Goal: Communication & Community: Ask a question

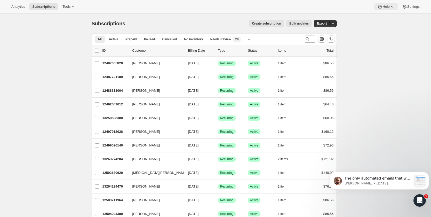
click at [385, 8] on span "Help" at bounding box center [386, 7] width 7 height 4
click at [385, 35] on span "Contact us" at bounding box center [386, 35] width 16 height 4
click at [418, 200] on icon "Open Intercom Messenger" at bounding box center [419, 200] width 9 height 9
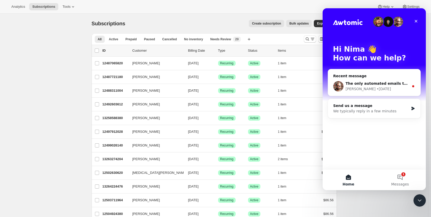
click at [350, 143] on div "Hi [PERSON_NAME] 👋 How can we help? Recent message The only automated emails th…" at bounding box center [374, 88] width 103 height 161
click at [400, 176] on button "1 Messages" at bounding box center [401, 179] width 52 height 21
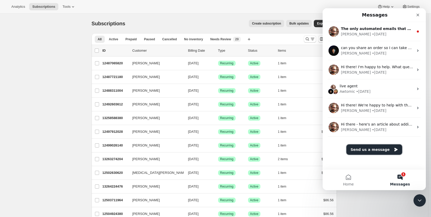
click at [364, 152] on button "Send us a message" at bounding box center [375, 149] width 56 height 10
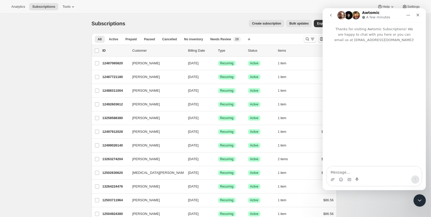
click at [356, 169] on textarea "Message…" at bounding box center [374, 171] width 95 height 9
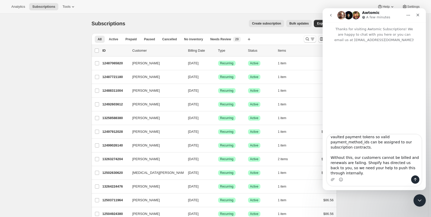
type textarea "Hi Awtomic team, We are on Shopify Grow and are migrating subscriptions into Aw…"
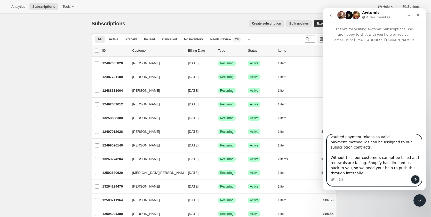
click at [415, 180] on icon "Send a message…" at bounding box center [415, 179] width 3 height 3
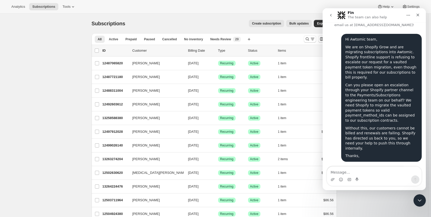
scroll to position [39, 0]
